Goal: Information Seeking & Learning: Learn about a topic

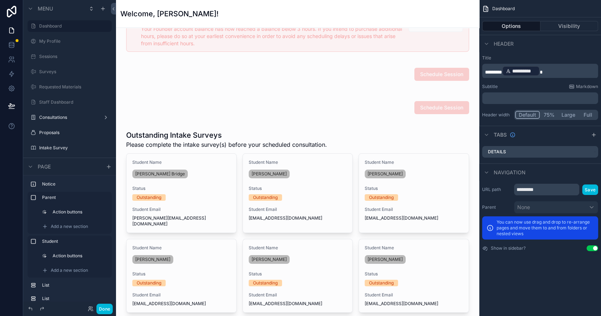
scroll to position [28, 0]
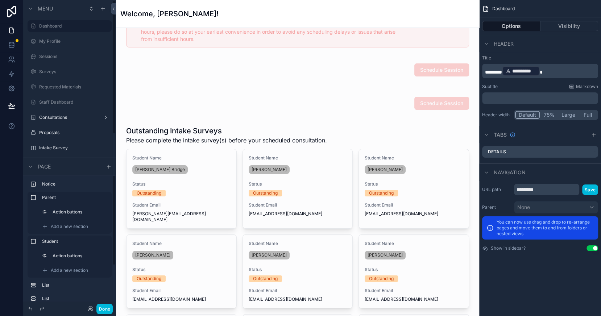
click at [104, 305] on button "Done" at bounding box center [104, 309] width 16 height 11
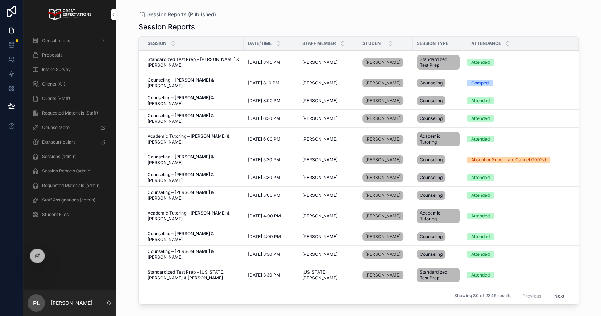
click at [70, 36] on div "Consultations" at bounding box center [69, 41] width 75 height 12
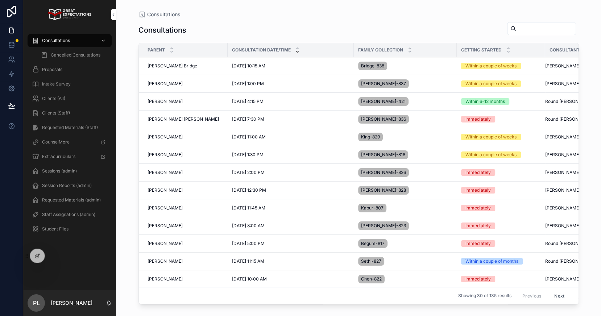
click at [0, 0] on icon at bounding box center [0, 0] width 0 height 0
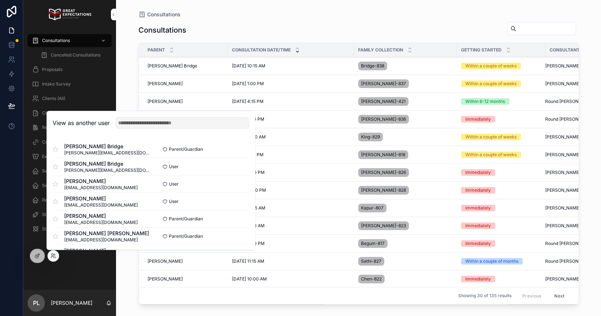
click at [0, 0] on button "Select" at bounding box center [0, 0] width 0 height 0
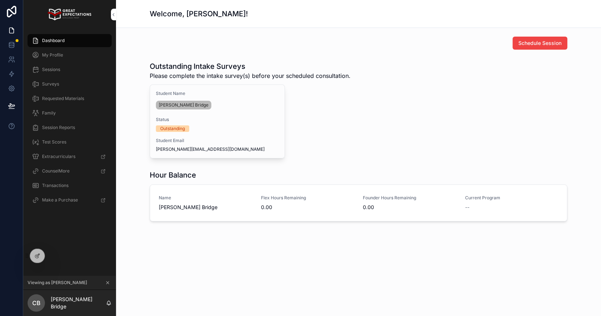
click at [62, 54] on span "My Profile" at bounding box center [52, 55] width 21 height 6
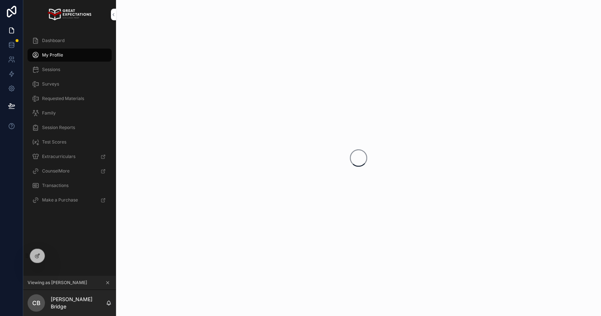
click at [68, 74] on div "Sessions" at bounding box center [69, 70] width 75 height 12
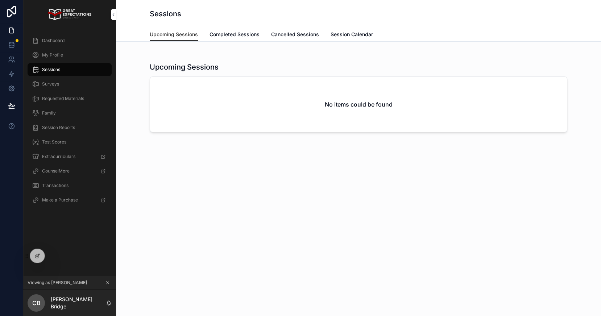
click at [0, 0] on div at bounding box center [0, 0] width 0 height 0
click at [0, 0] on icon at bounding box center [0, 0] width 0 height 0
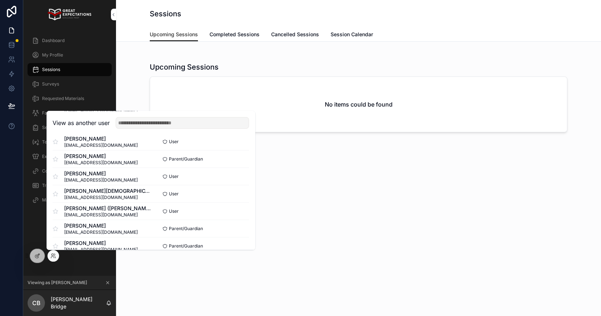
scroll to position [438, 0]
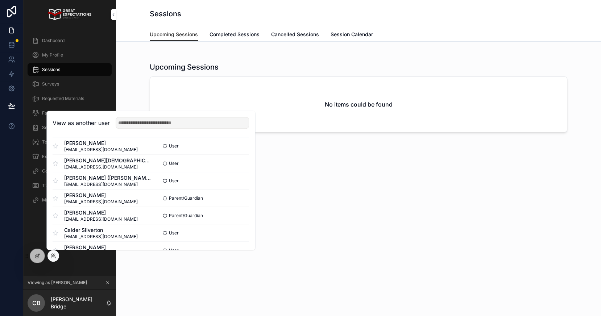
click at [0, 0] on button "Select" at bounding box center [0, 0] width 0 height 0
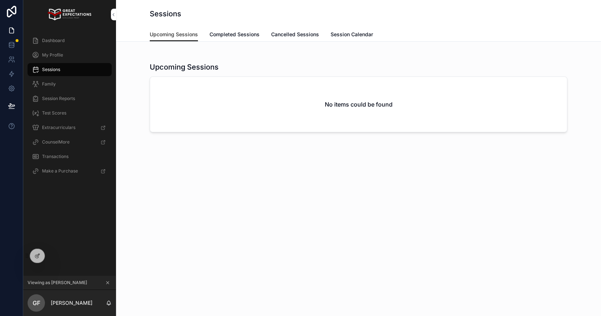
click at [0, 0] on div at bounding box center [0, 0] width 0 height 0
click at [0, 0] on icon at bounding box center [0, 0] width 0 height 0
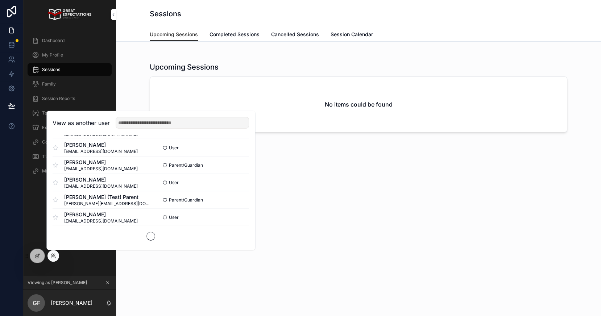
scroll to position [2003, 0]
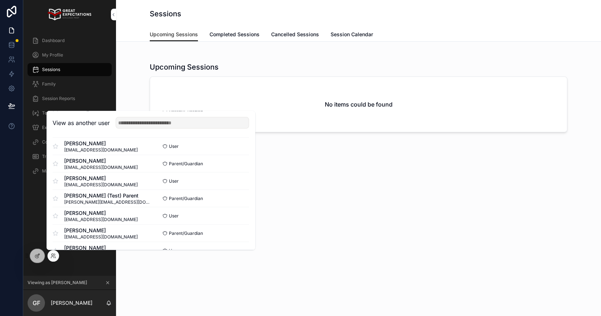
click at [0, 0] on button "Select" at bounding box center [0, 0] width 0 height 0
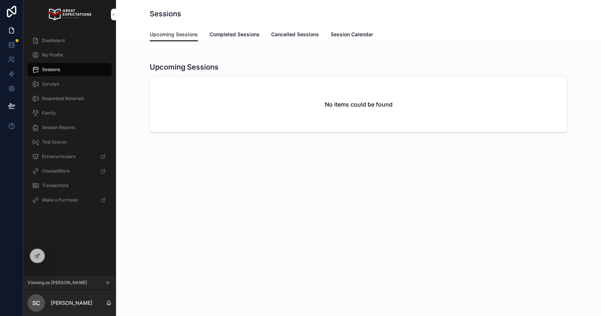
click at [235, 35] on span "Completed Sessions" at bounding box center [234, 34] width 50 height 7
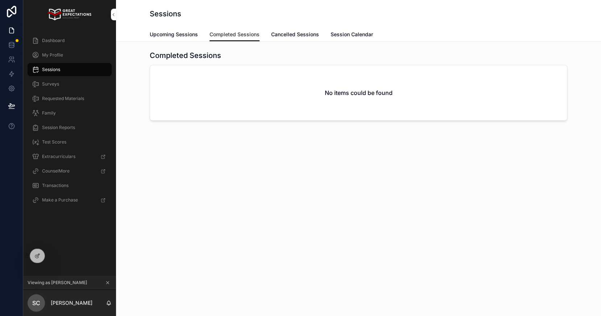
click at [0, 0] on icon at bounding box center [0, 0] width 0 height 0
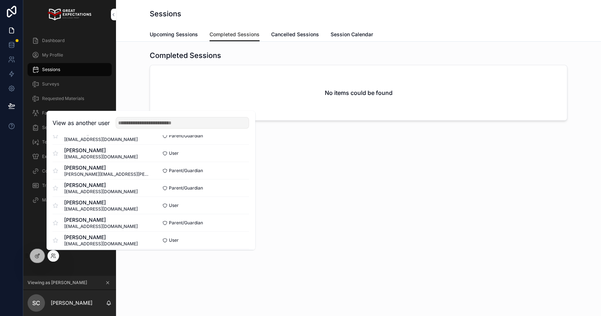
scroll to position [3047, 0]
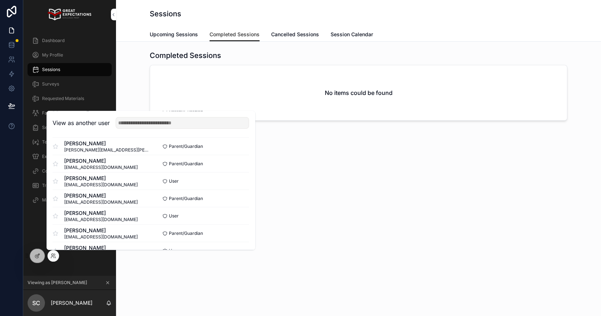
click at [0, 0] on button "Select" at bounding box center [0, 0] width 0 height 0
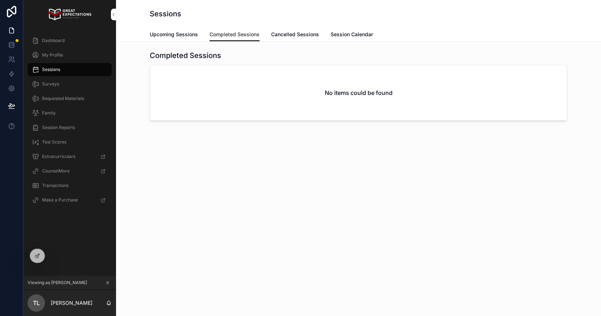
click at [180, 35] on span "Upcoming Sessions" at bounding box center [174, 34] width 48 height 7
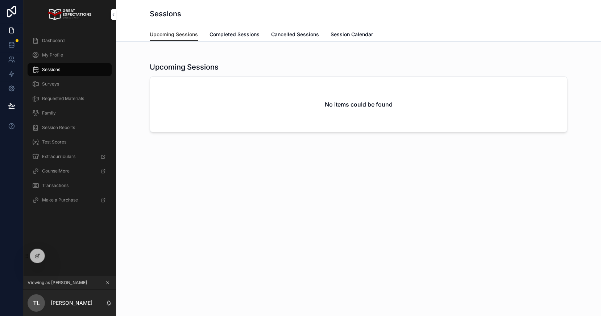
click at [0, 0] on icon at bounding box center [0, 0] width 0 height 0
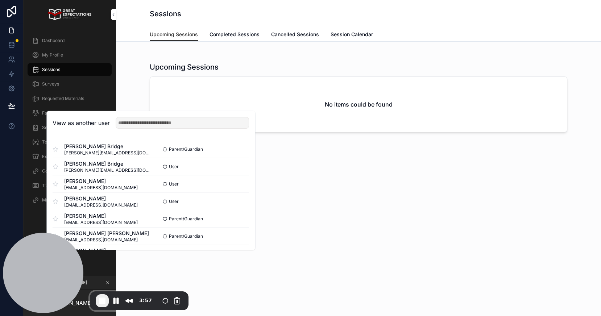
click at [263, 53] on div "scrollable content" at bounding box center [358, 50] width 473 height 6
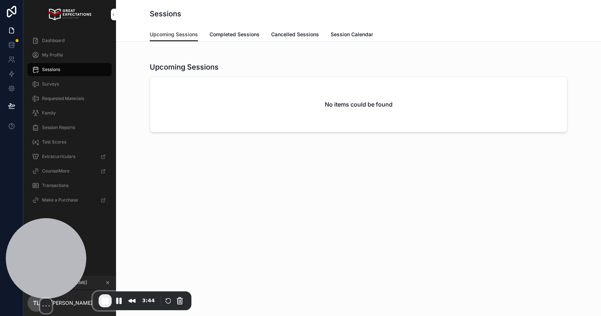
drag, startPoint x: 57, startPoint y: 263, endPoint x: 404, endPoint y: 262, distance: 346.8
click at [86, 262] on div at bounding box center [46, 258] width 80 height 80
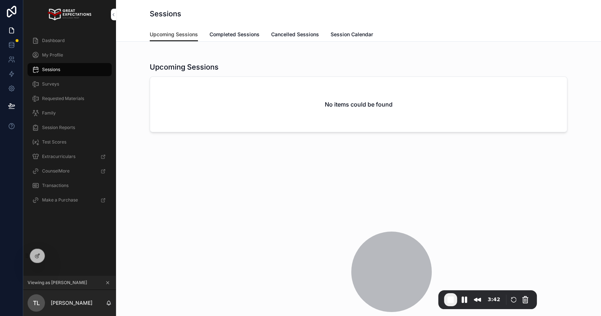
click at [32, 255] on div at bounding box center [37, 256] width 14 height 14
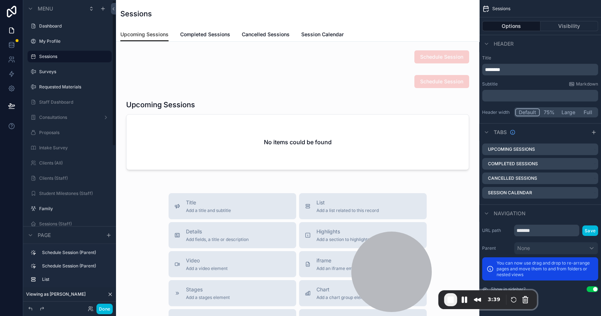
scroll to position [109, 0]
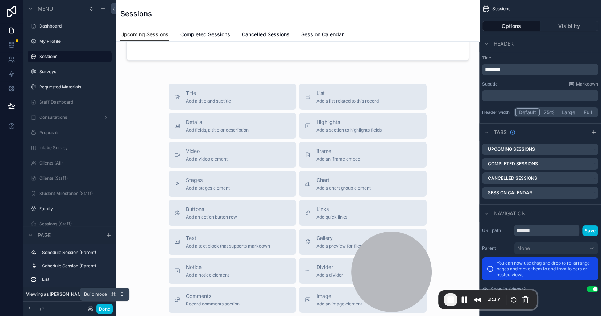
click at [106, 309] on button "Done" at bounding box center [104, 309] width 16 height 11
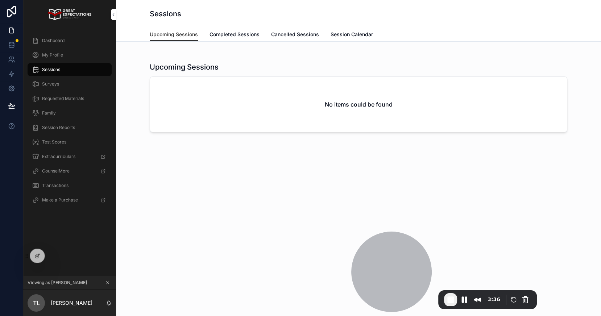
scroll to position [0, 0]
click at [0, 0] on icon at bounding box center [0, 0] width 0 height 0
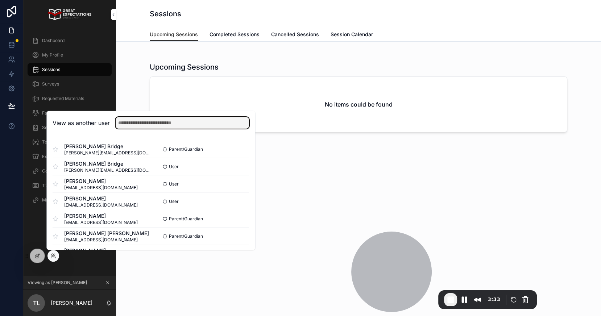
click at [153, 125] on input "text" at bounding box center [182, 123] width 133 height 12
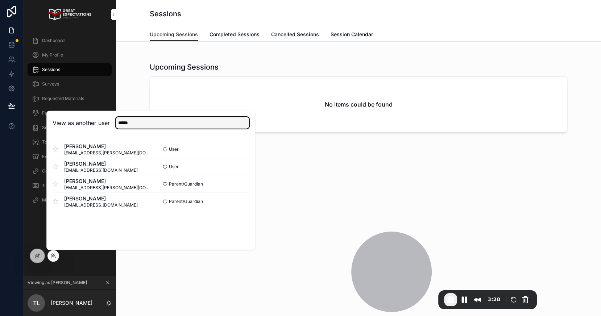
type input "*****"
click at [0, 0] on button "Select" at bounding box center [0, 0] width 0 height 0
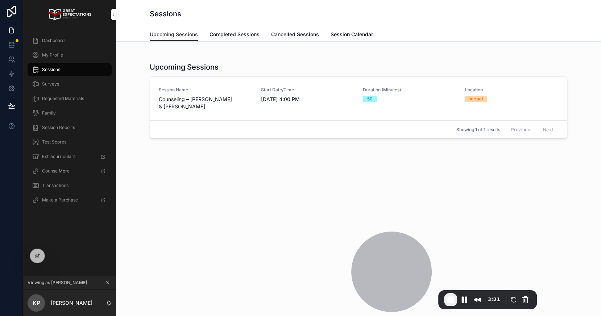
click at [217, 32] on span "Completed Sessions" at bounding box center [234, 34] width 50 height 7
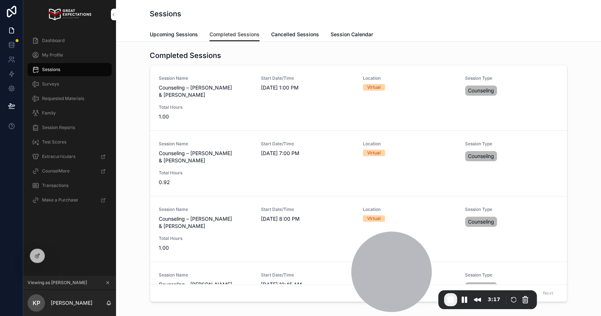
click at [354, 34] on span "Session Calendar" at bounding box center [351, 34] width 42 height 7
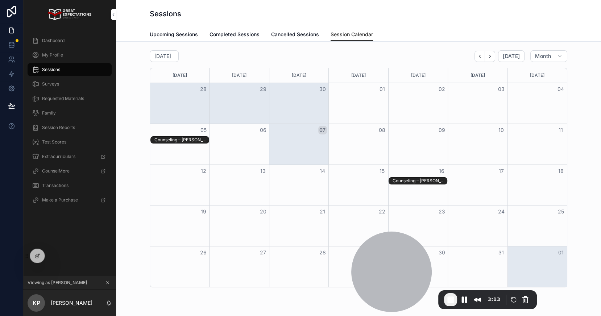
click at [169, 40] on link "Upcoming Sessions" at bounding box center [174, 35] width 48 height 14
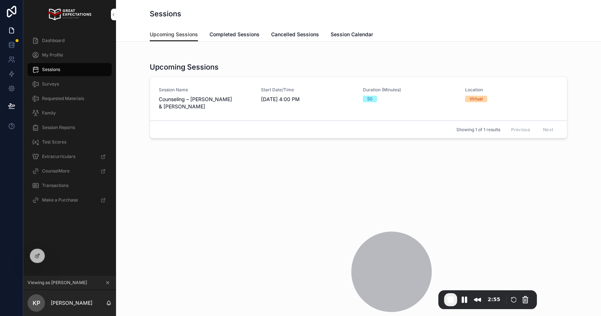
click at [67, 86] on div "Surveys" at bounding box center [69, 84] width 75 height 12
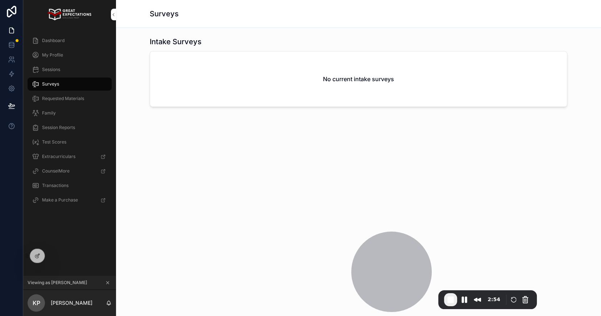
click at [55, 113] on div "Family" at bounding box center [69, 113] width 75 height 12
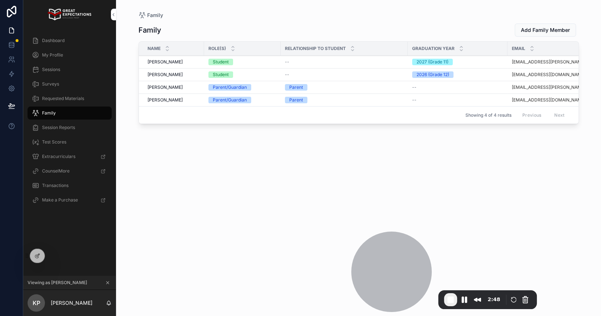
click at [171, 62] on span "Hayden Purdy" at bounding box center [164, 62] width 35 height 6
click at [154, 72] on span "[PERSON_NAME]" at bounding box center [164, 75] width 35 height 6
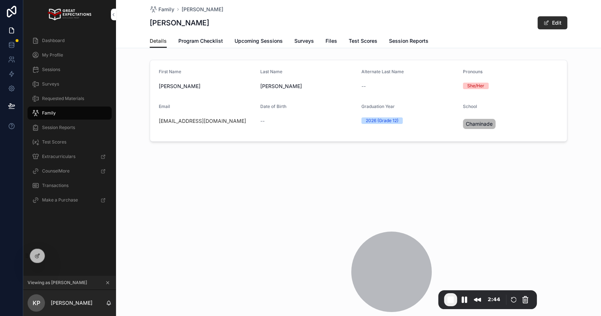
click at [214, 40] on span "Program Checklist" at bounding box center [200, 40] width 45 height 7
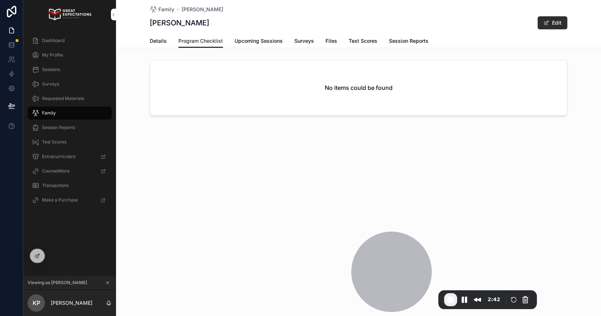
click at [255, 41] on span "Upcoming Sessions" at bounding box center [258, 40] width 48 height 7
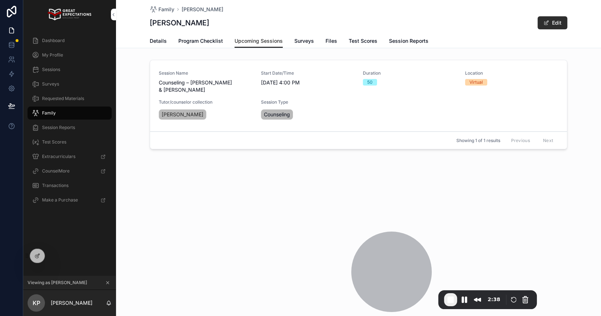
click at [305, 44] on span "Surveys" at bounding box center [304, 40] width 20 height 7
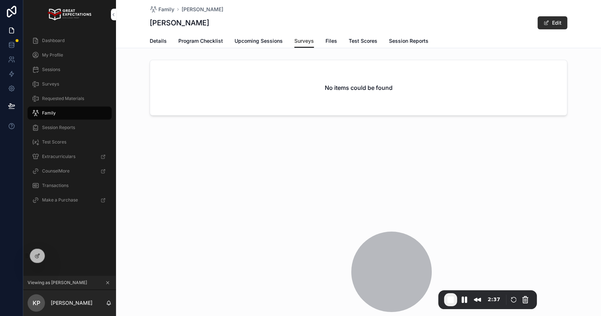
click at [366, 41] on span "Test Scores" at bounding box center [363, 40] width 29 height 7
click at [421, 40] on span "Session Reports" at bounding box center [408, 40] width 39 height 7
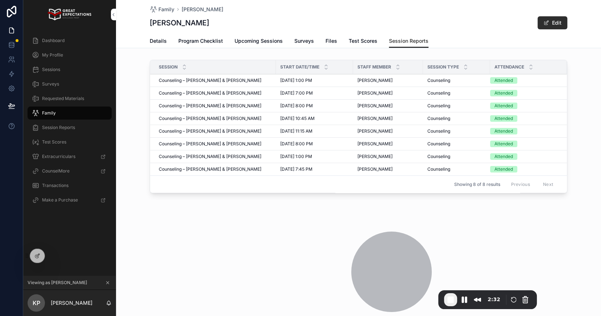
click at [237, 78] on span "Counseling – [PERSON_NAME] & [PERSON_NAME]" at bounding box center [210, 81] width 103 height 6
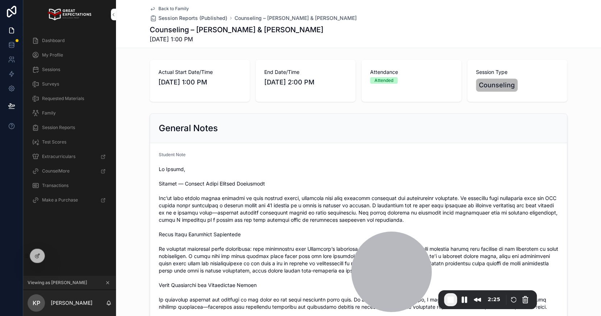
click at [82, 127] on div "Session Reports" at bounding box center [69, 128] width 75 height 12
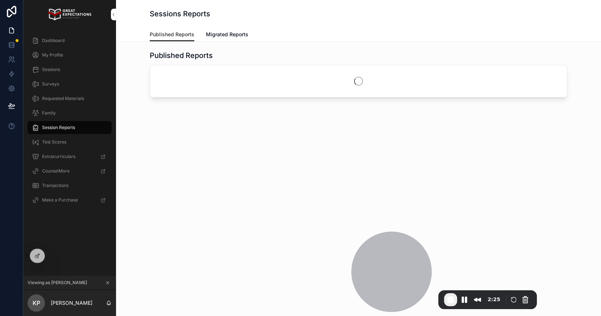
click at [51, 139] on span "Test Scores" at bounding box center [54, 142] width 24 height 6
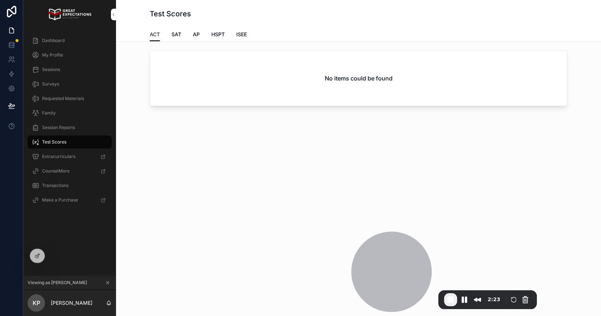
click at [59, 41] on span "Dashboard" at bounding box center [53, 41] width 22 height 6
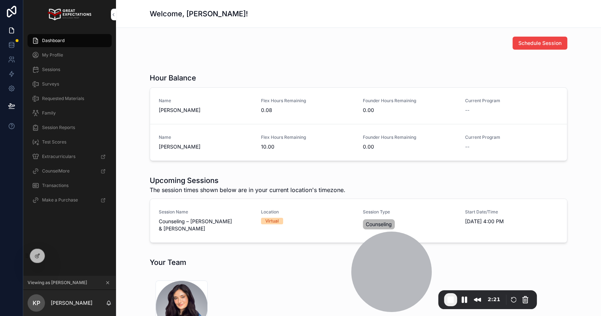
click at [525, 44] on span "Schedule Session" at bounding box center [539, 42] width 43 height 7
click at [70, 144] on div "Test Scores" at bounding box center [69, 142] width 75 height 12
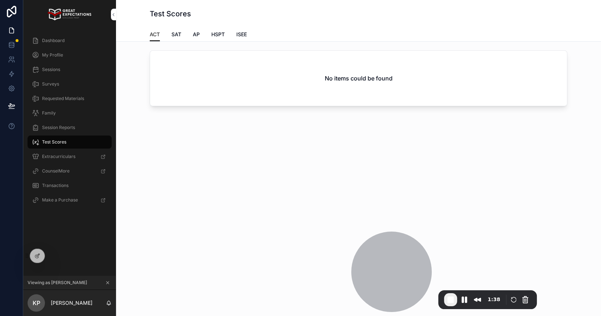
click at [71, 131] on div "Session Reports" at bounding box center [69, 128] width 75 height 12
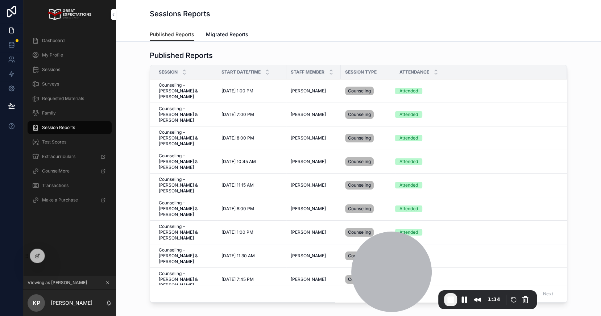
click at [54, 115] on span "Family" at bounding box center [49, 113] width 14 height 6
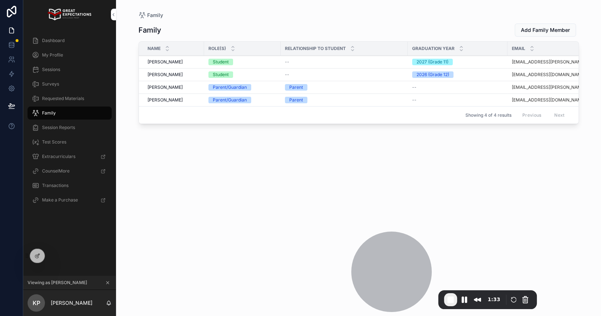
click at [0, 0] on icon at bounding box center [0, 0] width 0 height 0
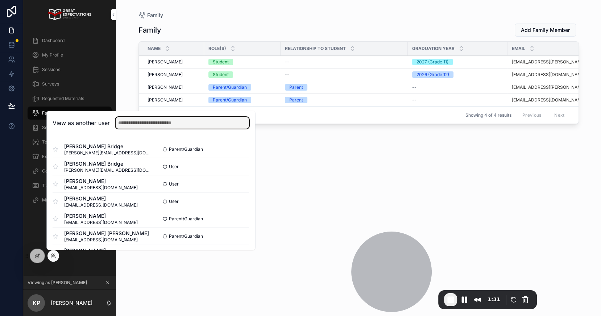
click at [152, 121] on input "text" at bounding box center [182, 123] width 133 height 12
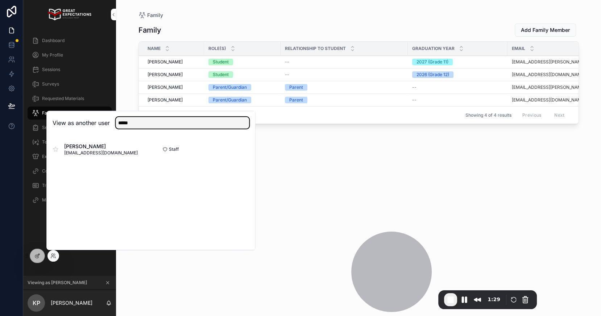
type input "*****"
click at [0, 0] on button "Select" at bounding box center [0, 0] width 0 height 0
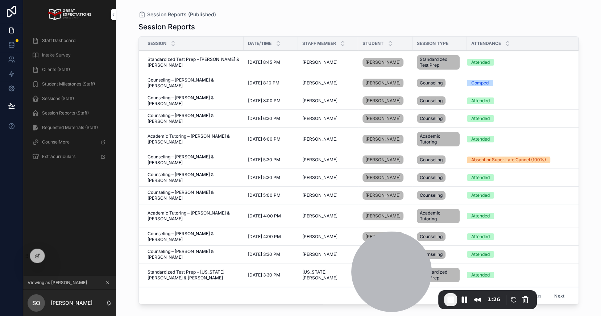
click at [87, 42] on div "Staff Dashboard" at bounding box center [69, 41] width 75 height 12
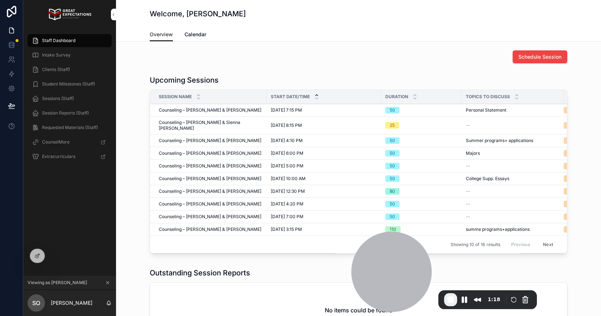
click at [74, 55] on div "Intake Survey" at bounding box center [69, 55] width 75 height 12
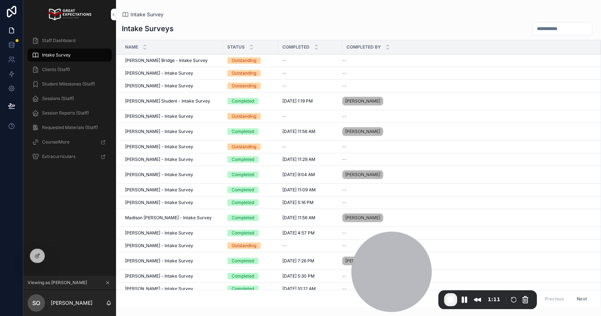
click at [72, 68] on div "Clients (Staff)" at bounding box center [69, 70] width 75 height 12
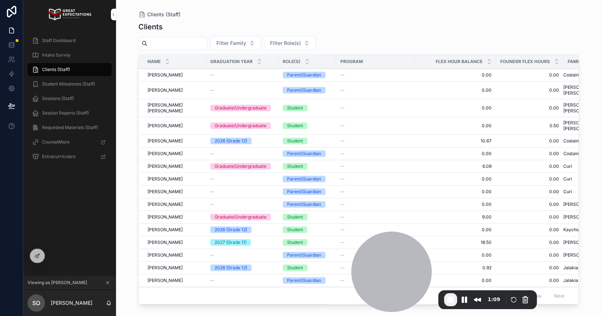
click at [162, 90] on td "[PERSON_NAME] [PERSON_NAME]" at bounding box center [172, 91] width 67 height 18
click at [162, 88] on span "[PERSON_NAME]" at bounding box center [164, 90] width 35 height 6
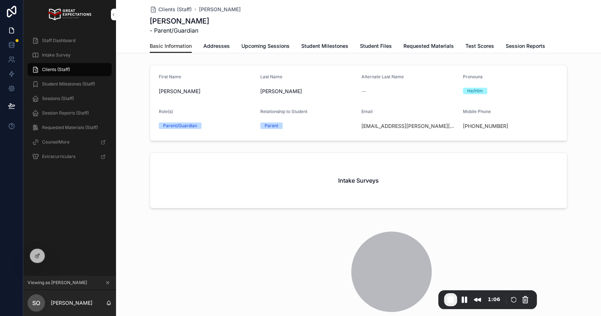
click at [205, 48] on span "Addresses" at bounding box center [216, 45] width 26 height 7
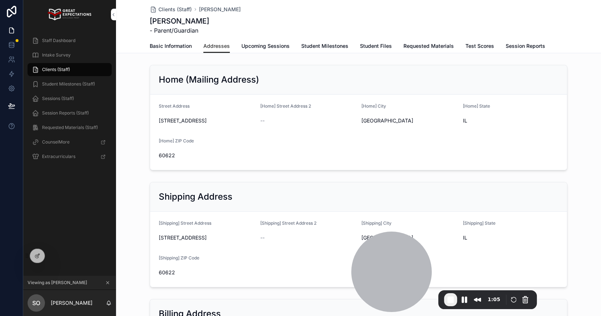
click at [326, 47] on span "Student Milestones" at bounding box center [324, 45] width 47 height 7
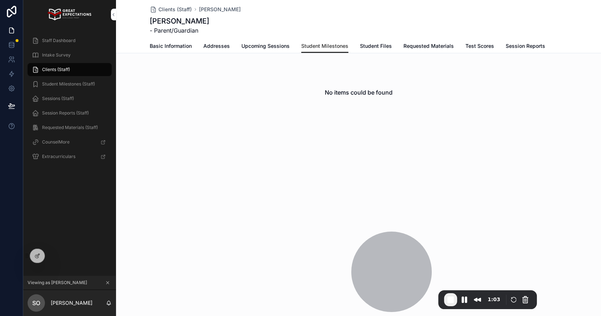
click at [268, 47] on span "Upcoming Sessions" at bounding box center [265, 45] width 48 height 7
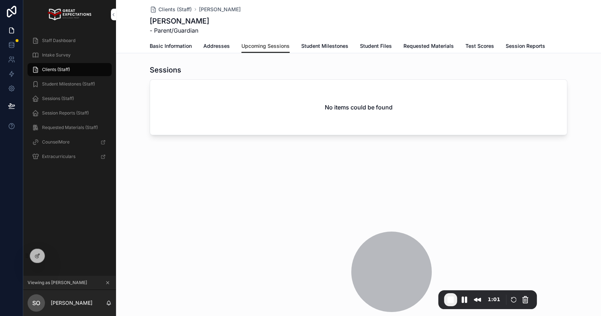
click at [371, 45] on span "Student Files" at bounding box center [376, 45] width 32 height 7
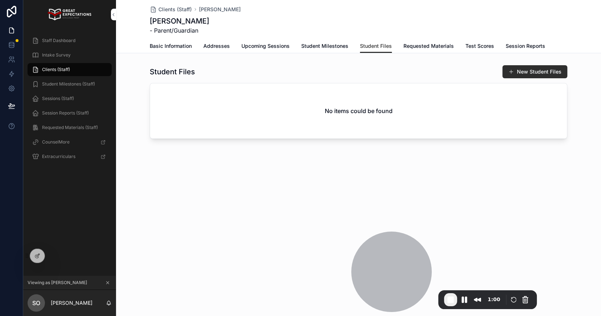
click at [446, 46] on span "Requested Materials" at bounding box center [428, 45] width 50 height 7
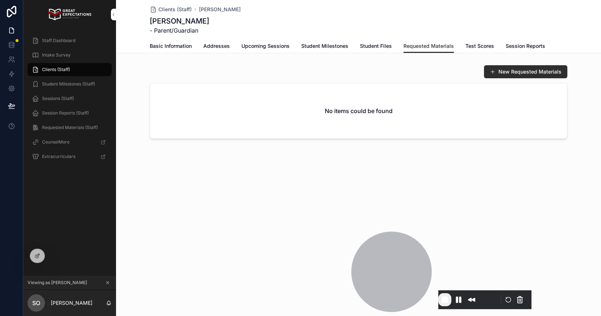
click at [50, 84] on span "Student Milestones (Staff)" at bounding box center [68, 84] width 53 height 6
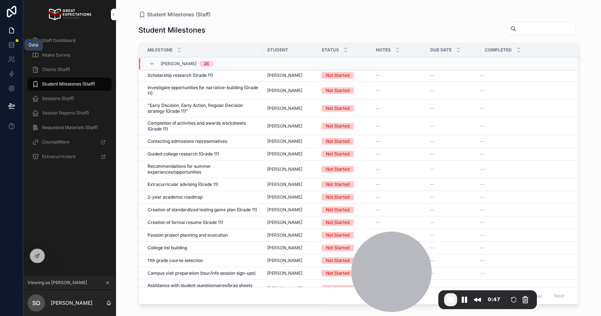
click at [13, 44] on icon at bounding box center [11, 44] width 5 height 3
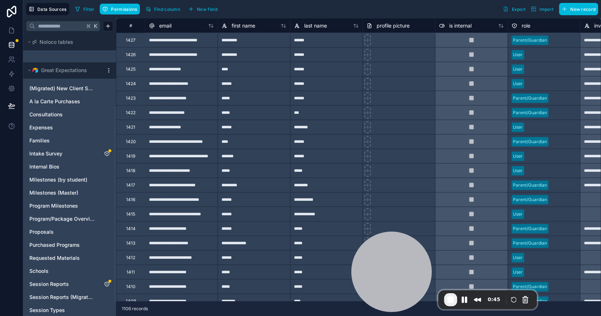
scroll to position [124, 0]
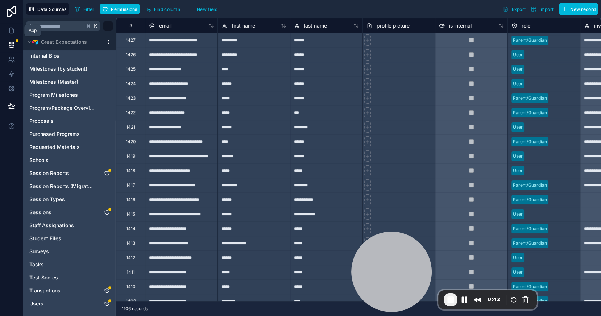
click at [14, 28] on icon at bounding box center [11, 30] width 7 height 7
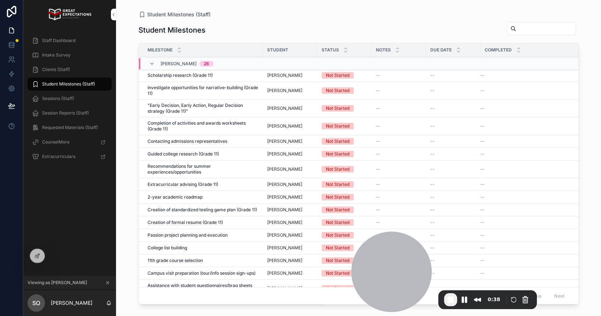
click at [87, 99] on div "Sessions (Staff)" at bounding box center [69, 99] width 75 height 12
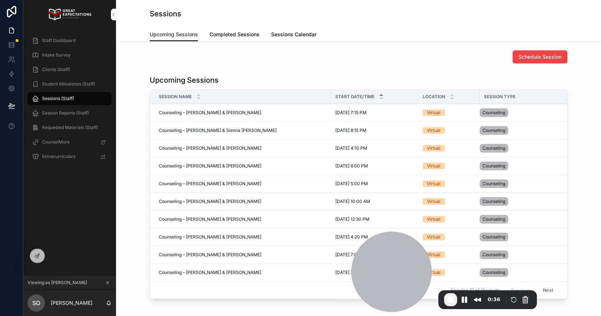
click at [249, 30] on link "Completed Sessions" at bounding box center [234, 35] width 50 height 14
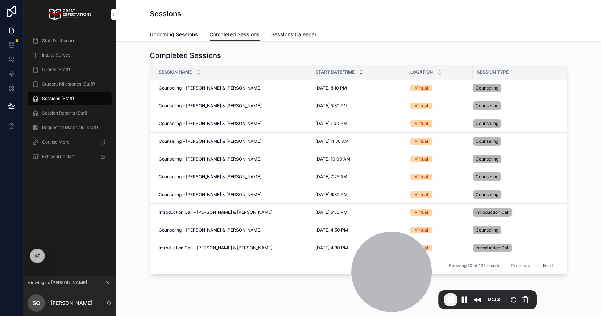
click at [251, 98] on td "Counseling – [PERSON_NAME] & [PERSON_NAME] Counseling – [PERSON_NAME] & [PERSON…" at bounding box center [230, 106] width 161 height 18
click at [72, 60] on div "Intake Survey" at bounding box center [69, 55] width 75 height 12
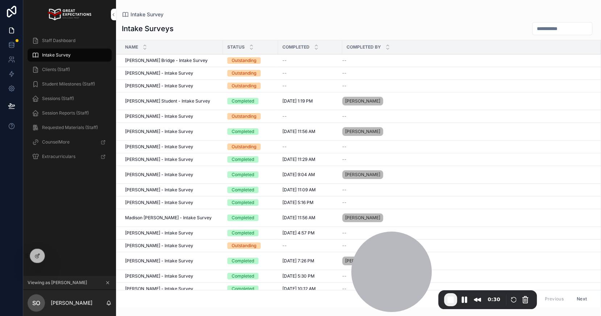
click at [48, 44] on div "Staff Dashboard" at bounding box center [69, 41] width 75 height 12
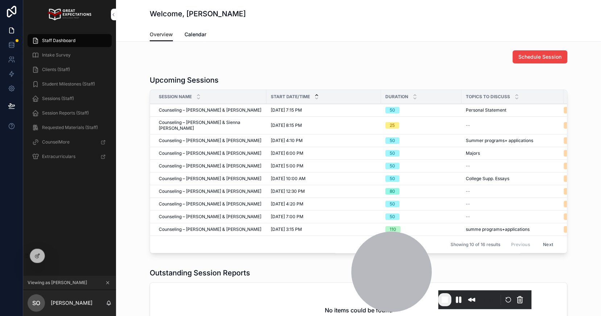
click at [72, 53] on div "Intake Survey" at bounding box center [69, 55] width 75 height 12
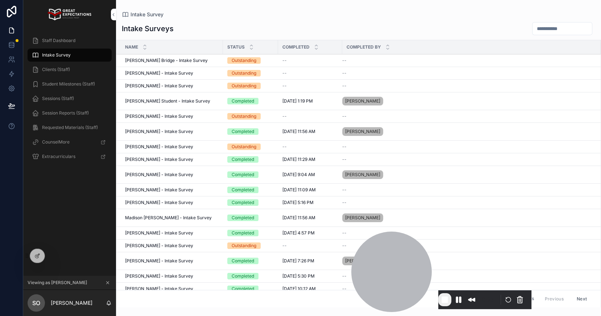
click at [66, 67] on span "Clients (Staff)" at bounding box center [56, 70] width 28 height 6
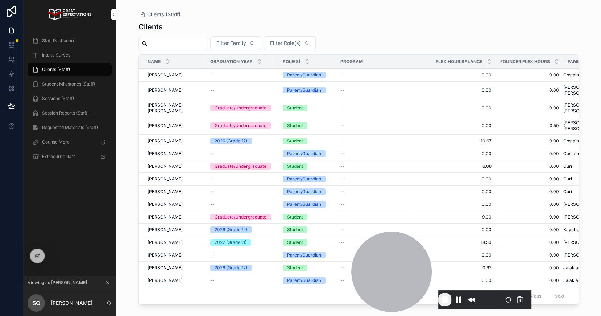
click at [47, 85] on span "Student Milestones (Staff)" at bounding box center [68, 84] width 53 height 6
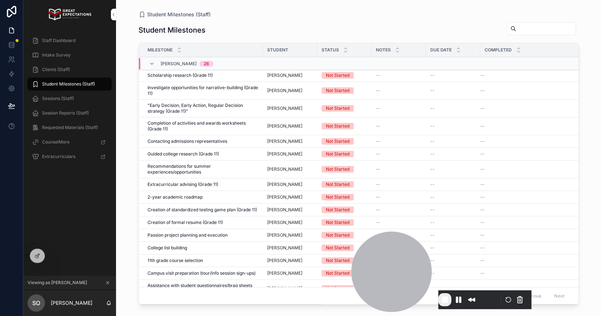
click at [227, 107] on span ""Early Decision, Early Action, Regular Decision strategy (Grade 11)"" at bounding box center [202, 109] width 111 height 12
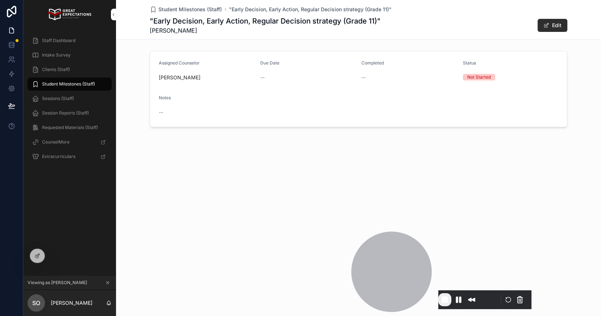
click at [69, 36] on div "Staff Dashboard" at bounding box center [69, 41] width 75 height 12
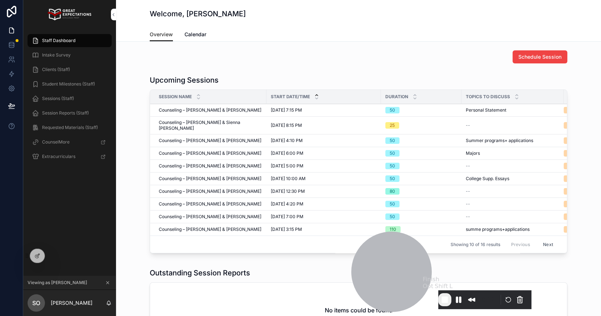
click at [448, 302] on span "End Recording" at bounding box center [444, 299] width 9 height 9
